Goal: Find specific page/section: Find specific page/section

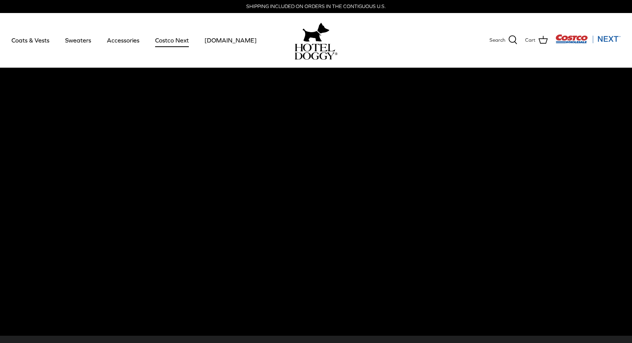
click at [153, 40] on link "Costco Next" at bounding box center [172, 40] width 48 height 26
click at [121, 39] on link "Accessories" at bounding box center [123, 40] width 46 height 26
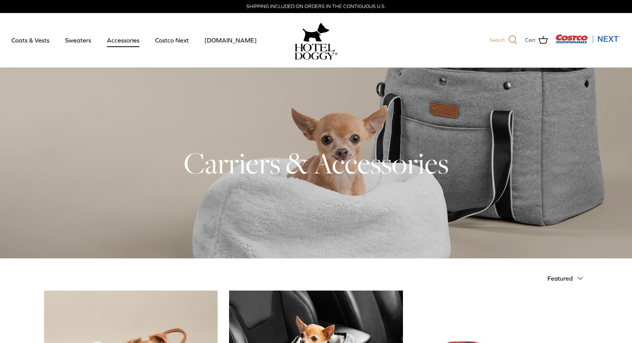
click at [508, 39] on link "Search" at bounding box center [504, 40] width 28 height 10
